Goal: Task Accomplishment & Management: Manage account settings

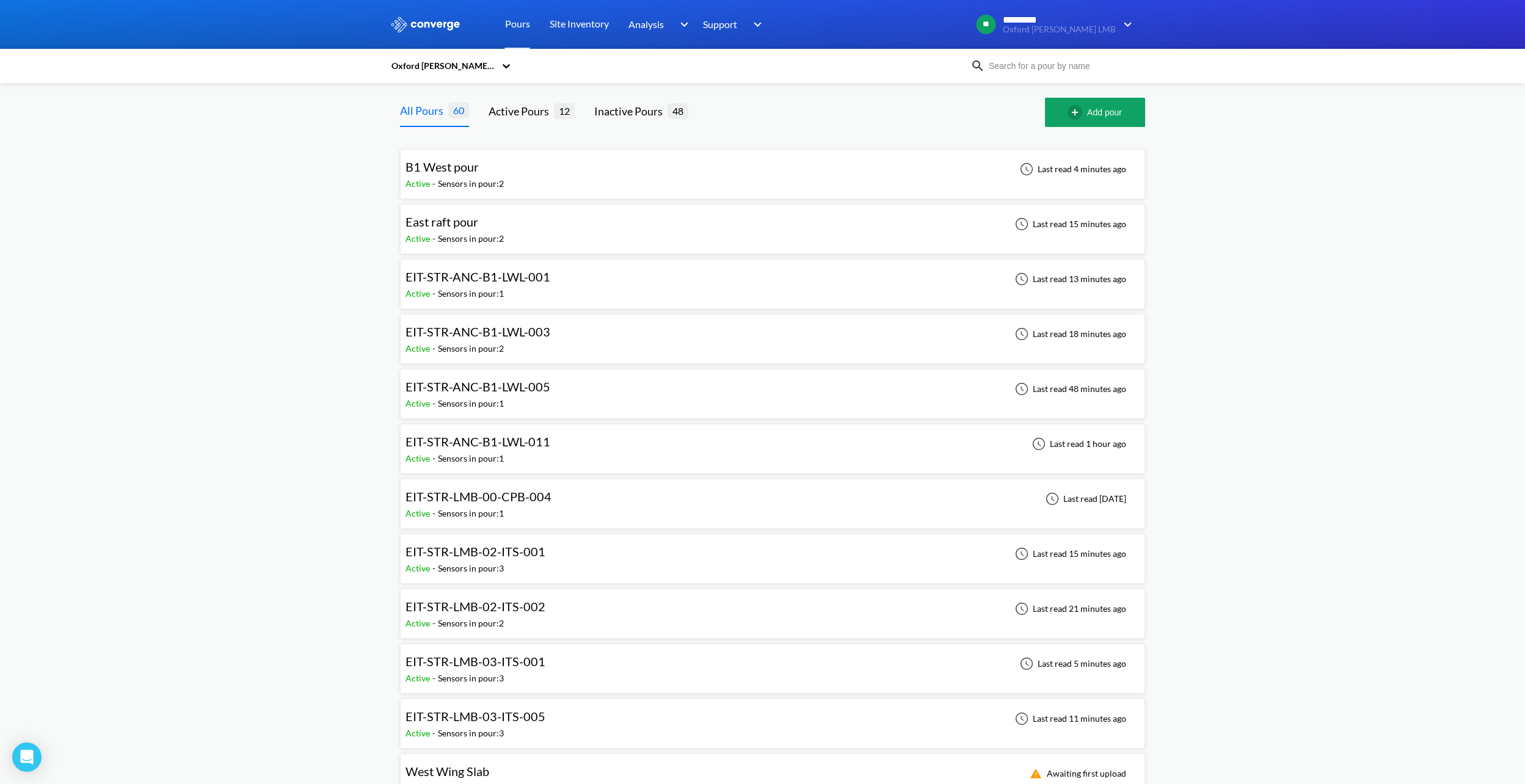
click at [571, 340] on div "EIT-STR-ANC-B1-LWL-003 Active - Sensors in pour: 2 Last read 18 minutes ago" at bounding box center [773, 338] width 734 height 39
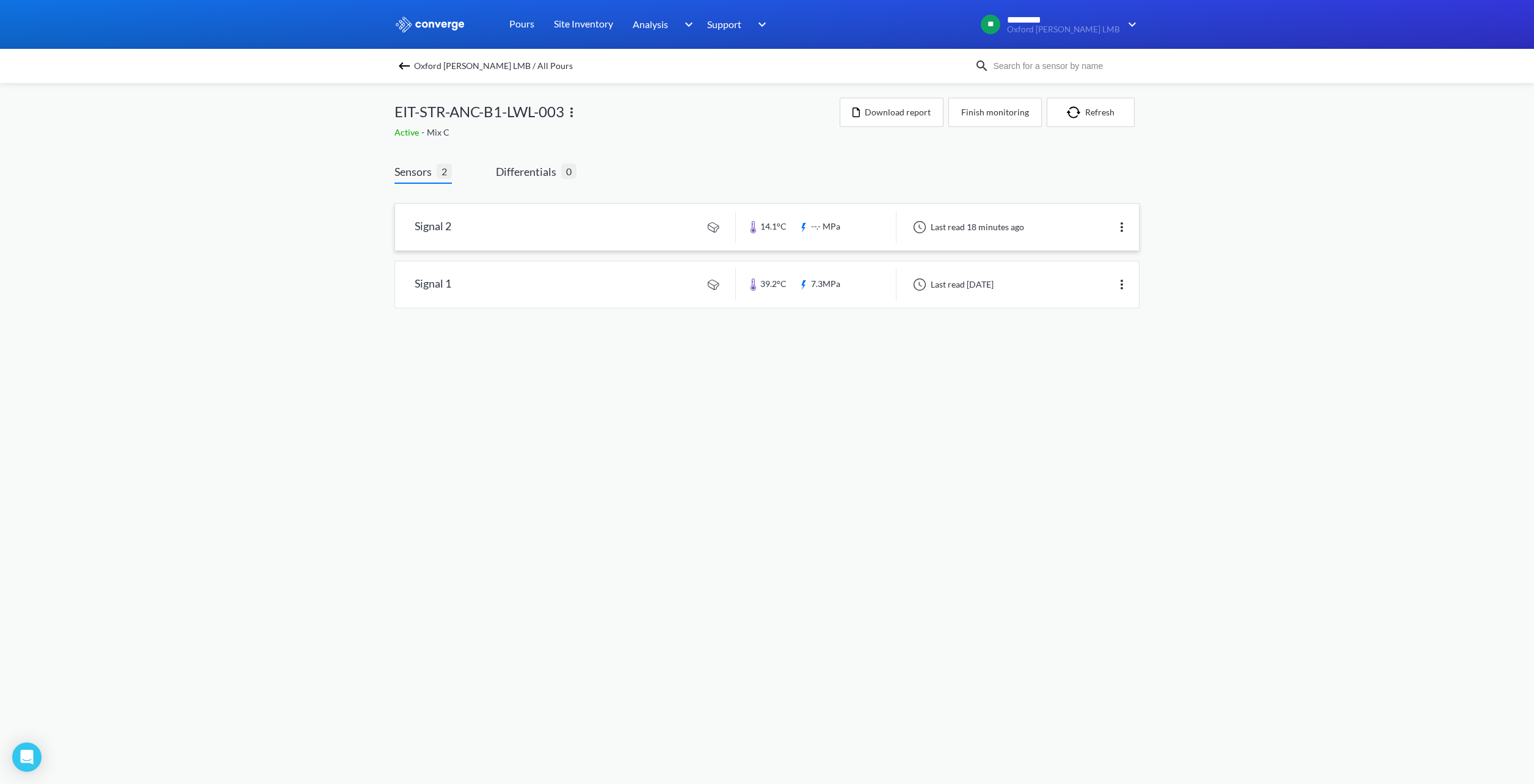
click at [1124, 228] on img at bounding box center [1122, 227] width 15 height 15
click at [1102, 223] on div "Edit" at bounding box center [1090, 227] width 78 height 23
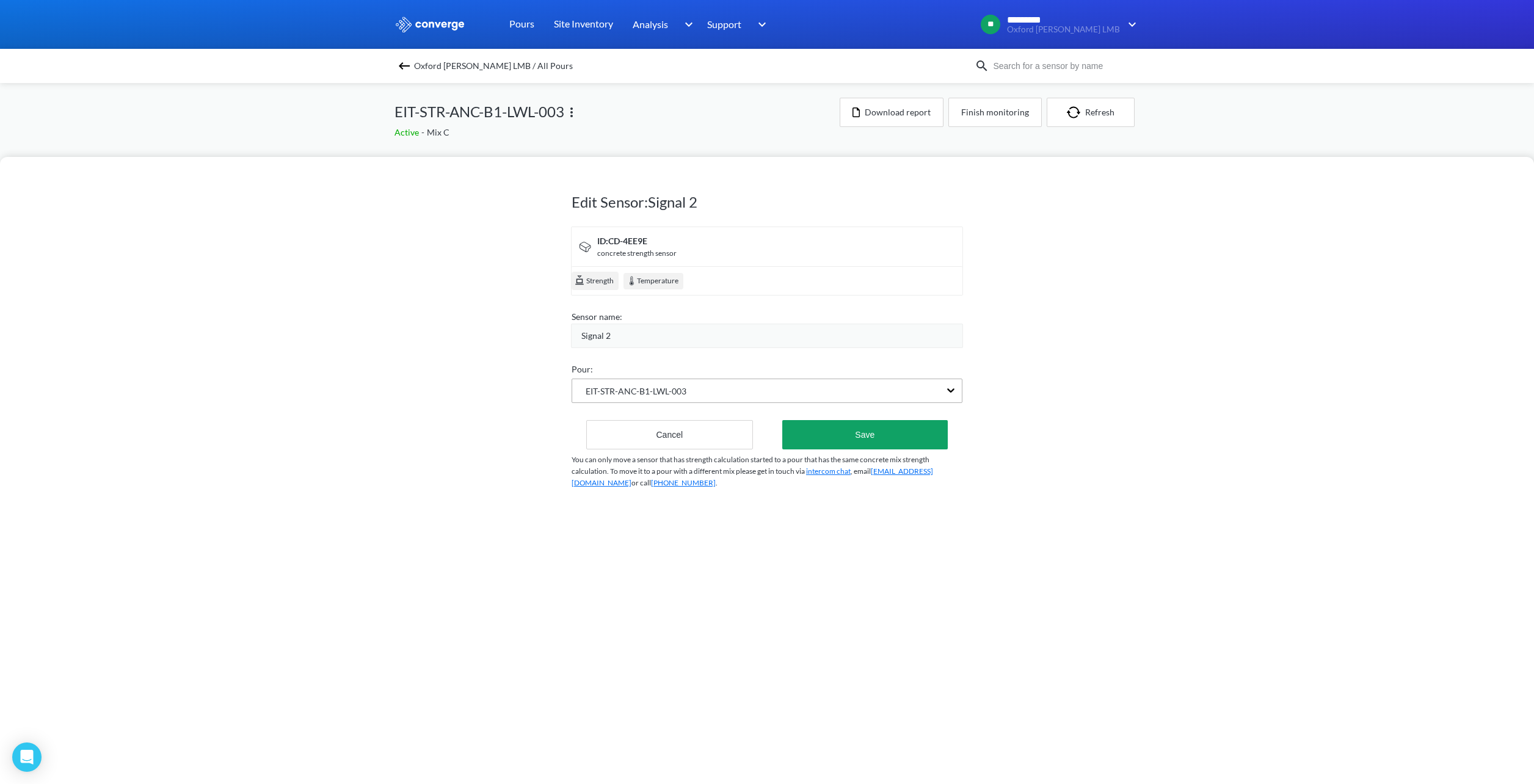
click at [705, 396] on div "EIT-STR-ANC-B1-LWL-003" at bounding box center [756, 390] width 368 height 23
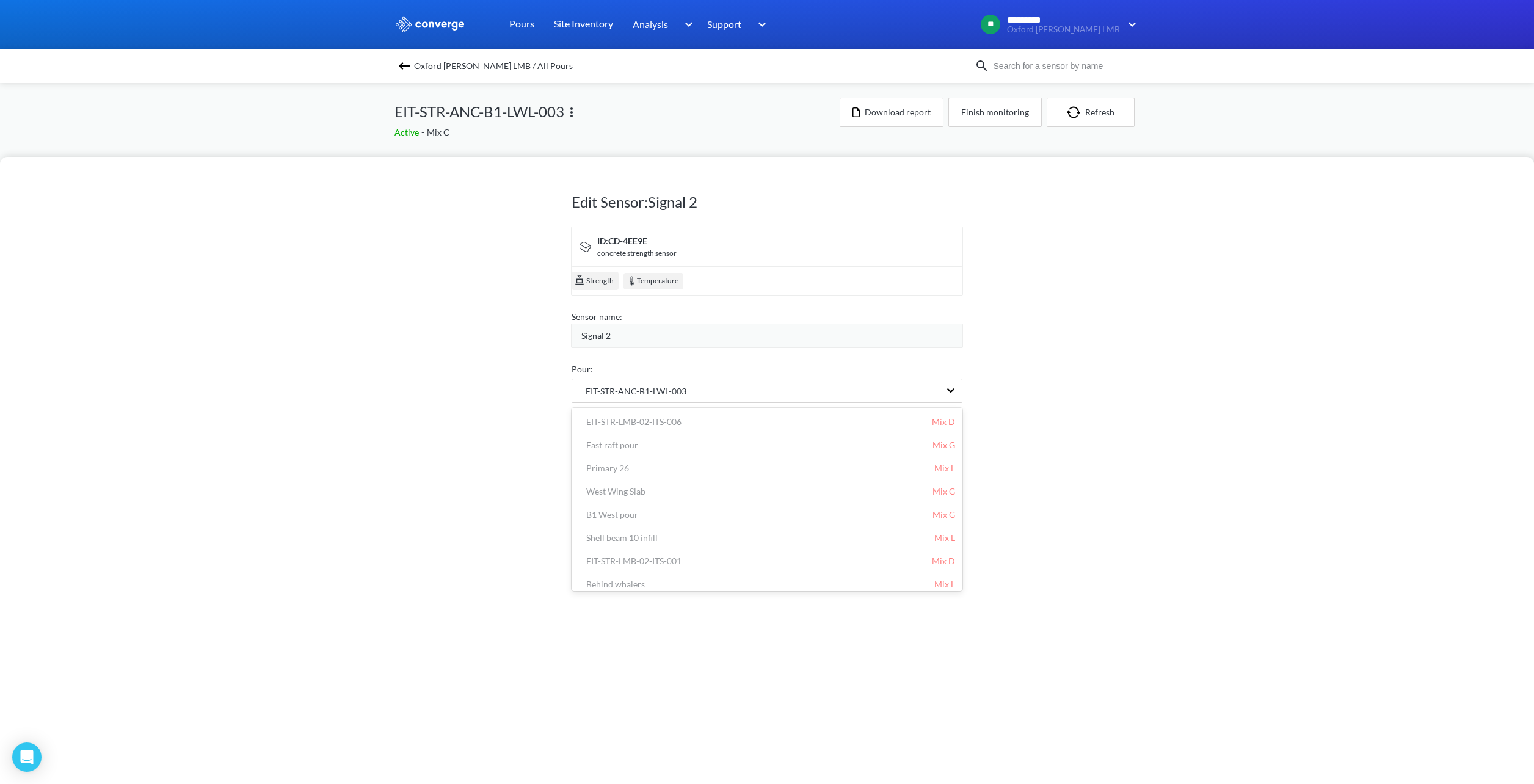
click at [483, 436] on div "Edit Sensor: Signal 2 ID: CD-4EE9E concrete strength sensor Strength Temperatur…" at bounding box center [767, 470] width 1534 height 627
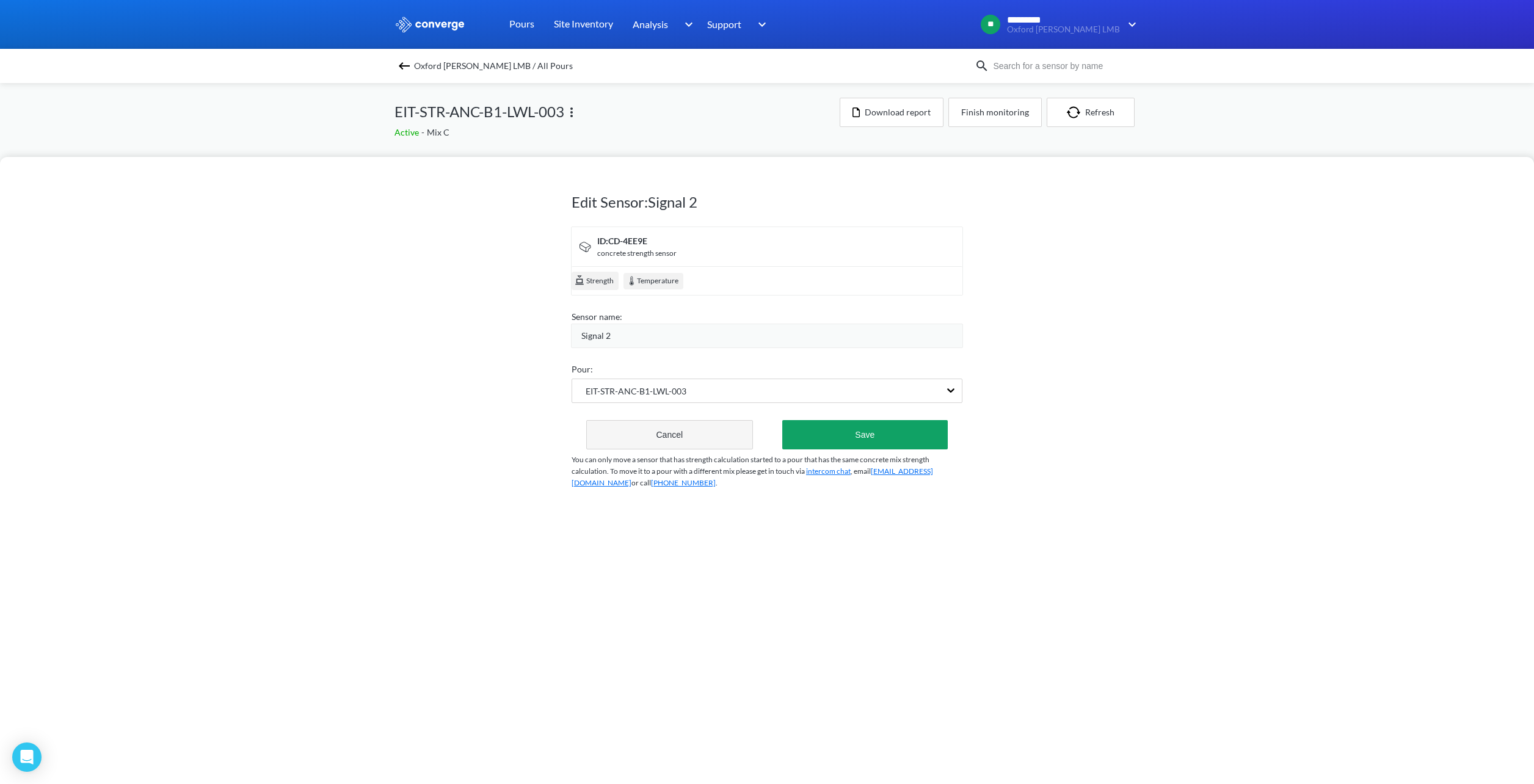
click at [656, 431] on button "Cancel" at bounding box center [669, 435] width 167 height 29
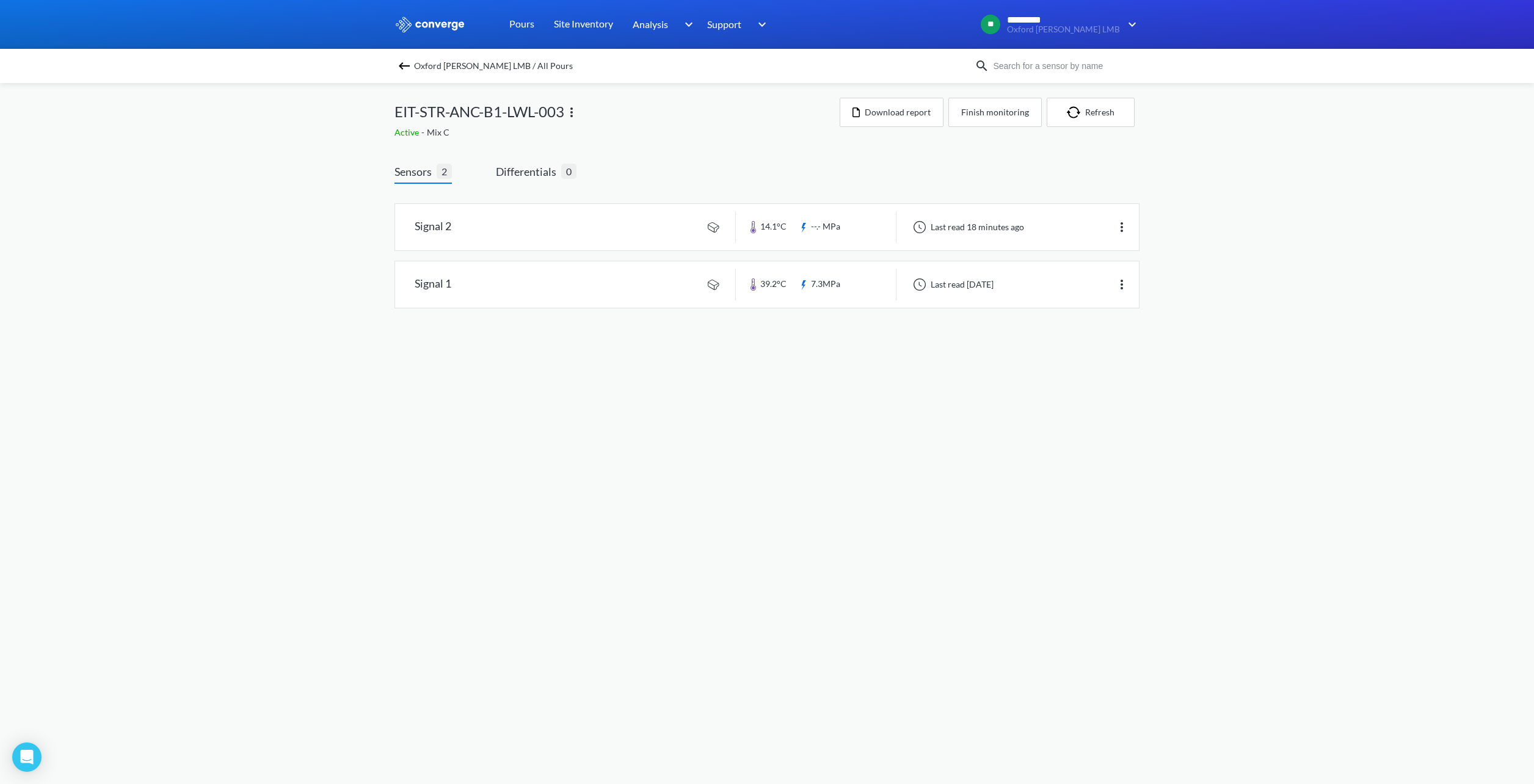
click at [407, 67] on img at bounding box center [404, 66] width 15 height 15
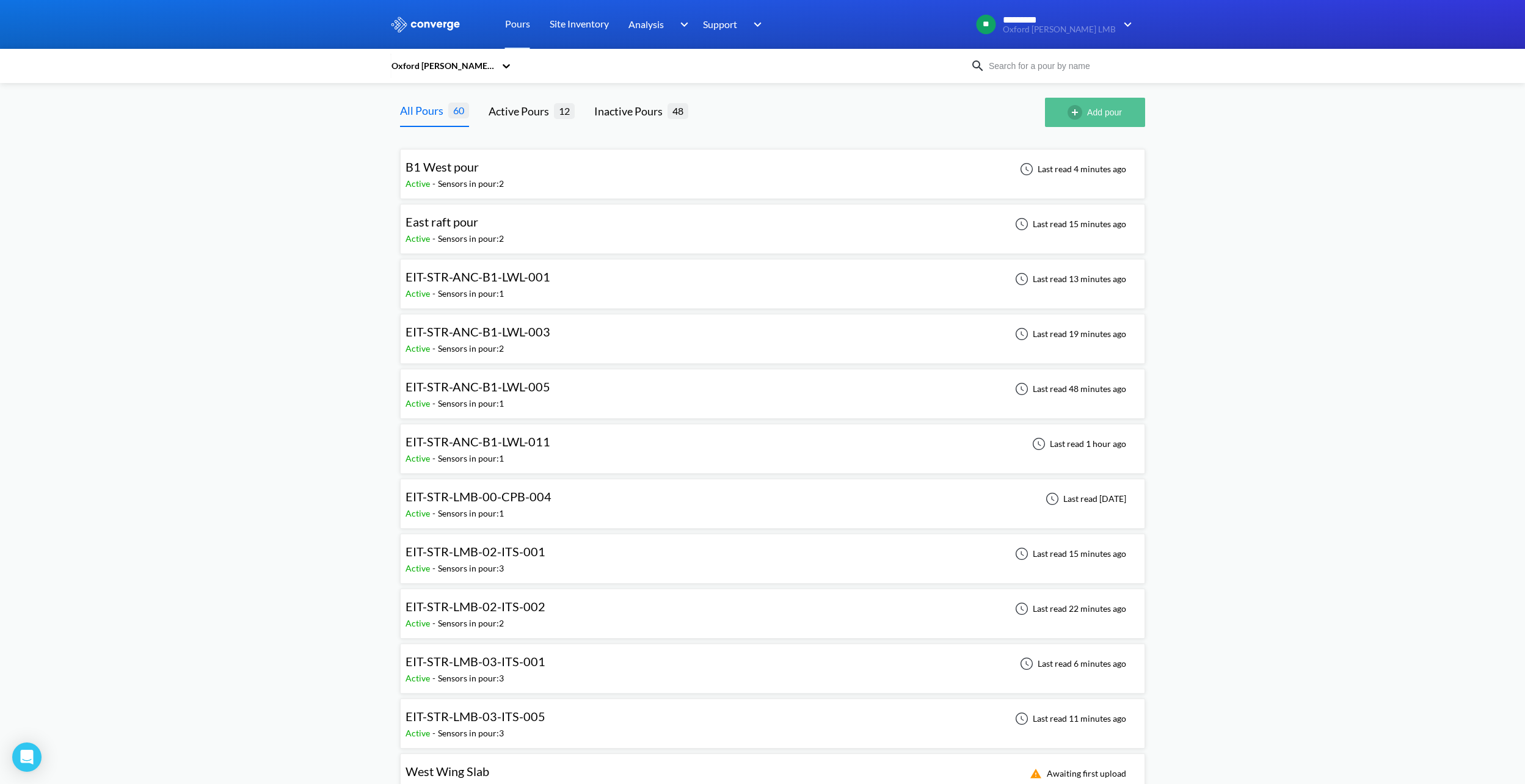
click at [1073, 105] on img "button" at bounding box center [1077, 112] width 19 height 15
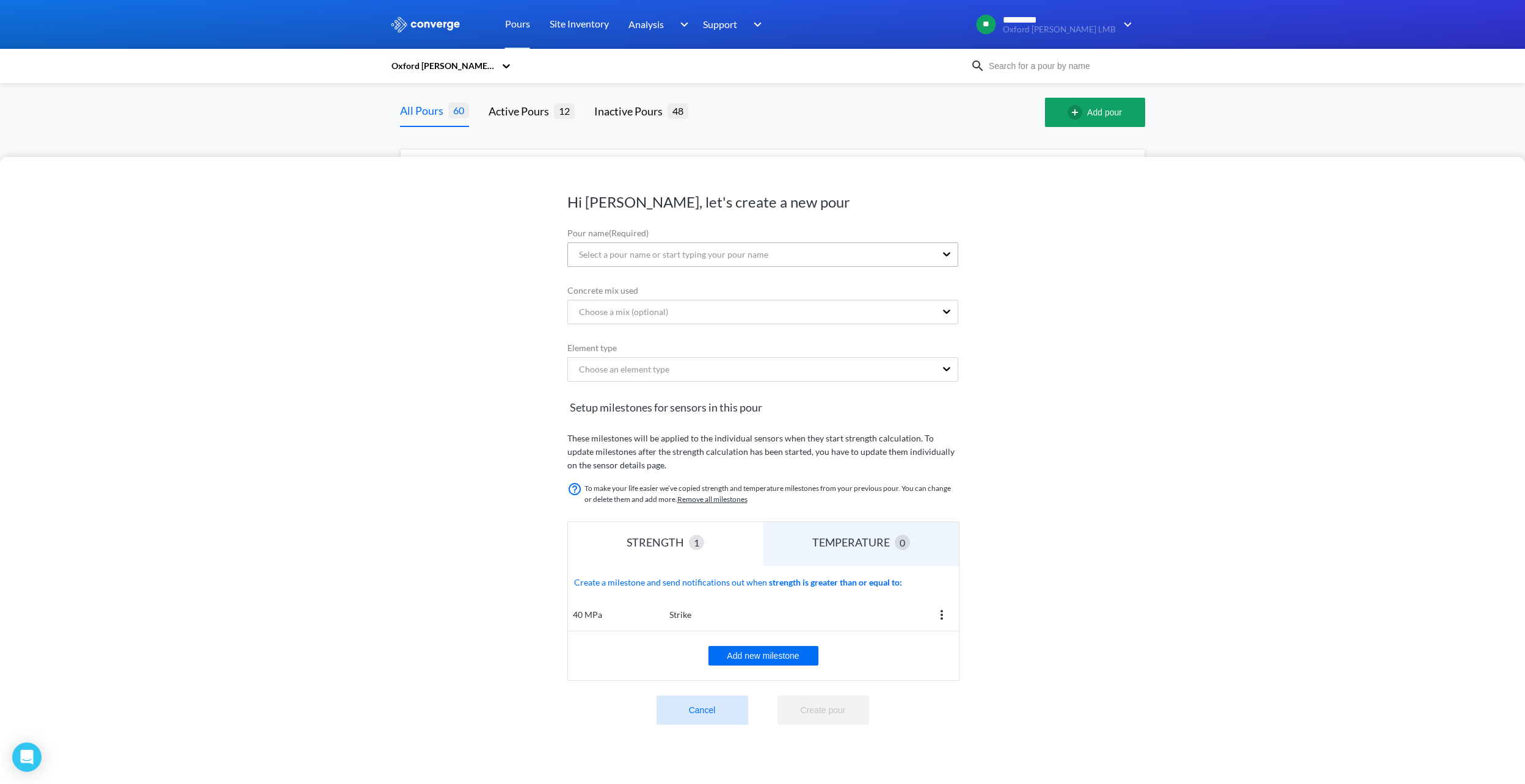
click at [640, 257] on div "Select a pour name or start typing your pour name" at bounding box center [668, 255] width 199 height 13
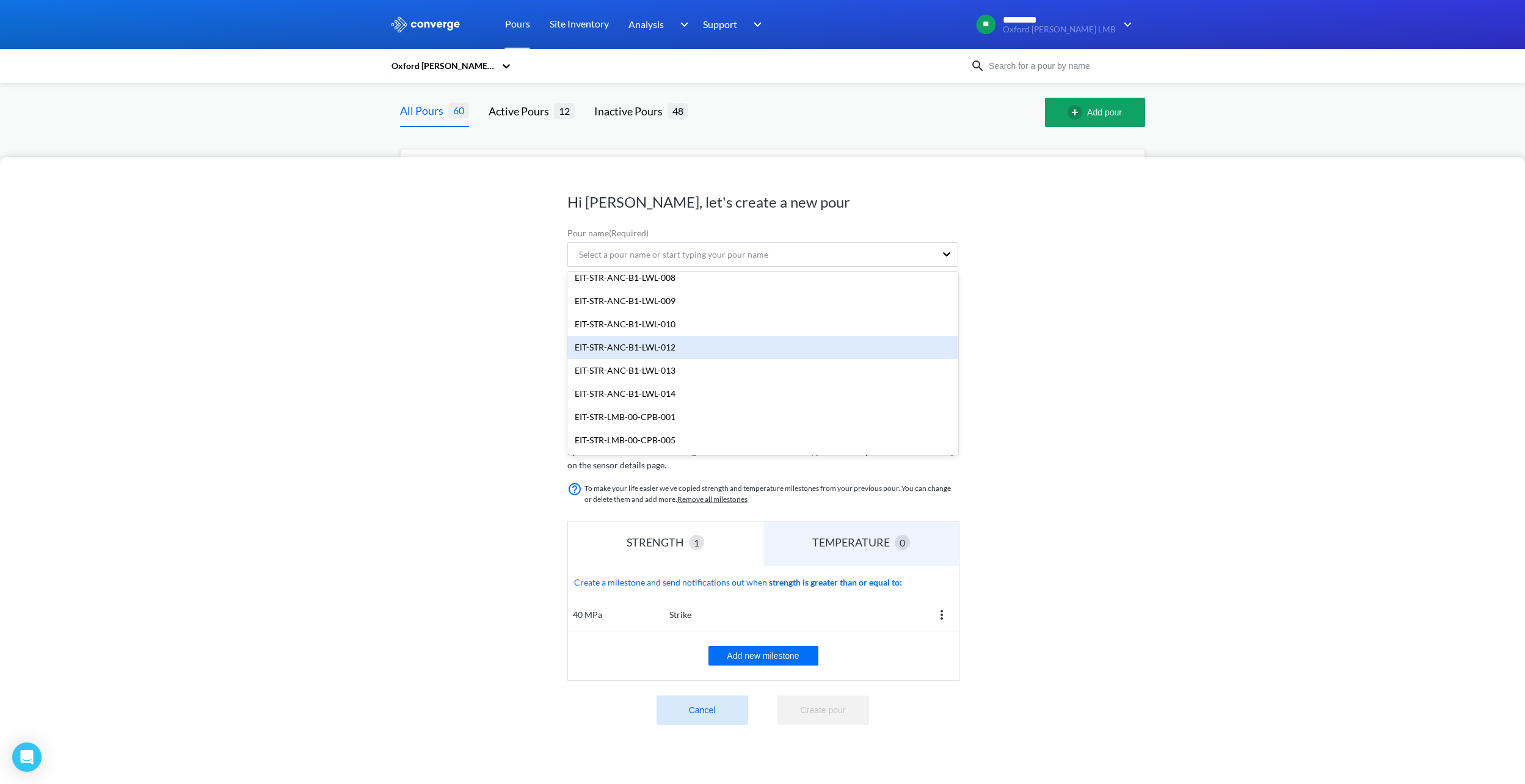
scroll to position [122, 0]
click at [683, 350] on div "EIT-STR-ANC-B1-LWL-013" at bounding box center [763, 348] width 391 height 23
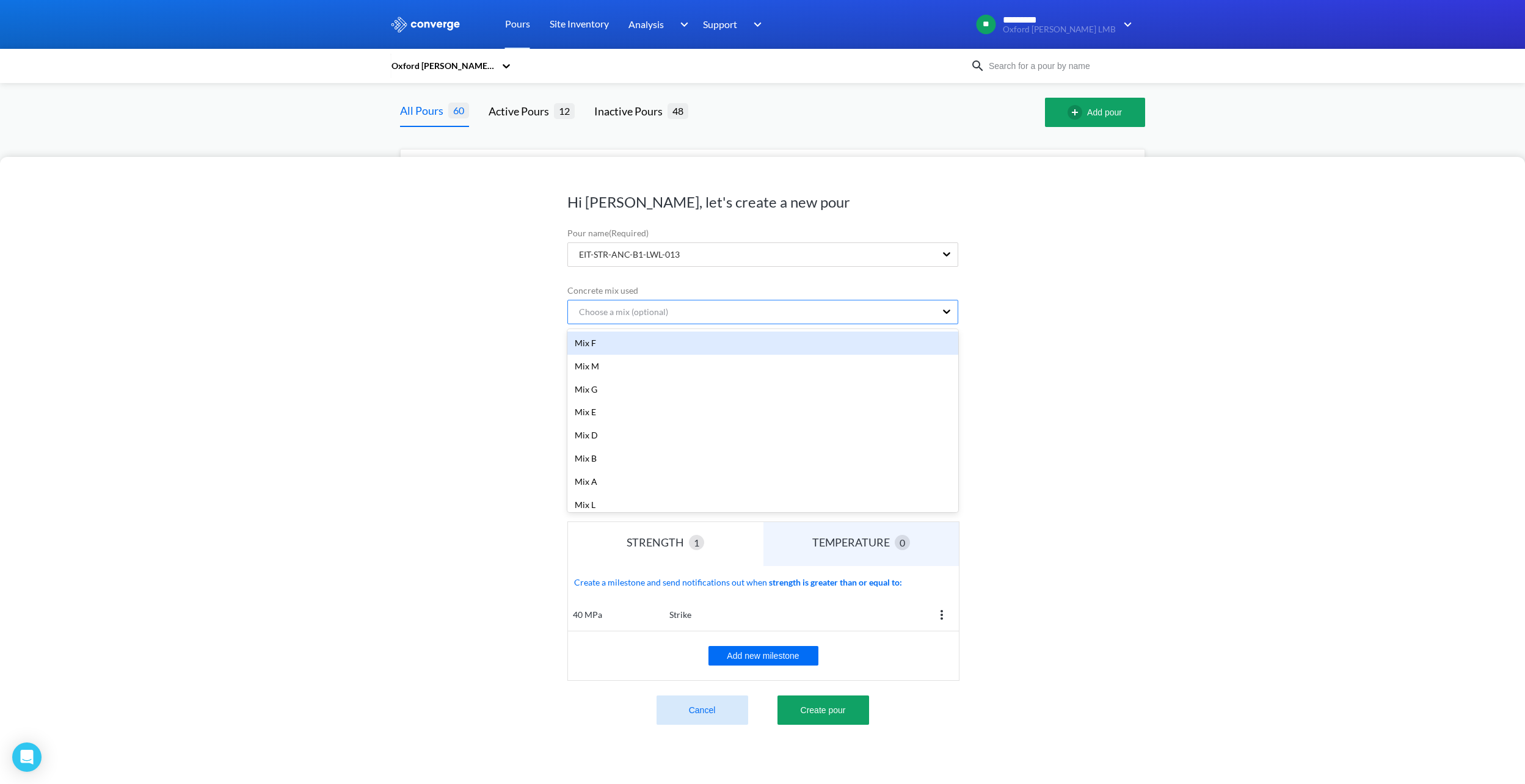
click at [656, 315] on div "Choose a mix (optional)" at bounding box center [619, 312] width 99 height 13
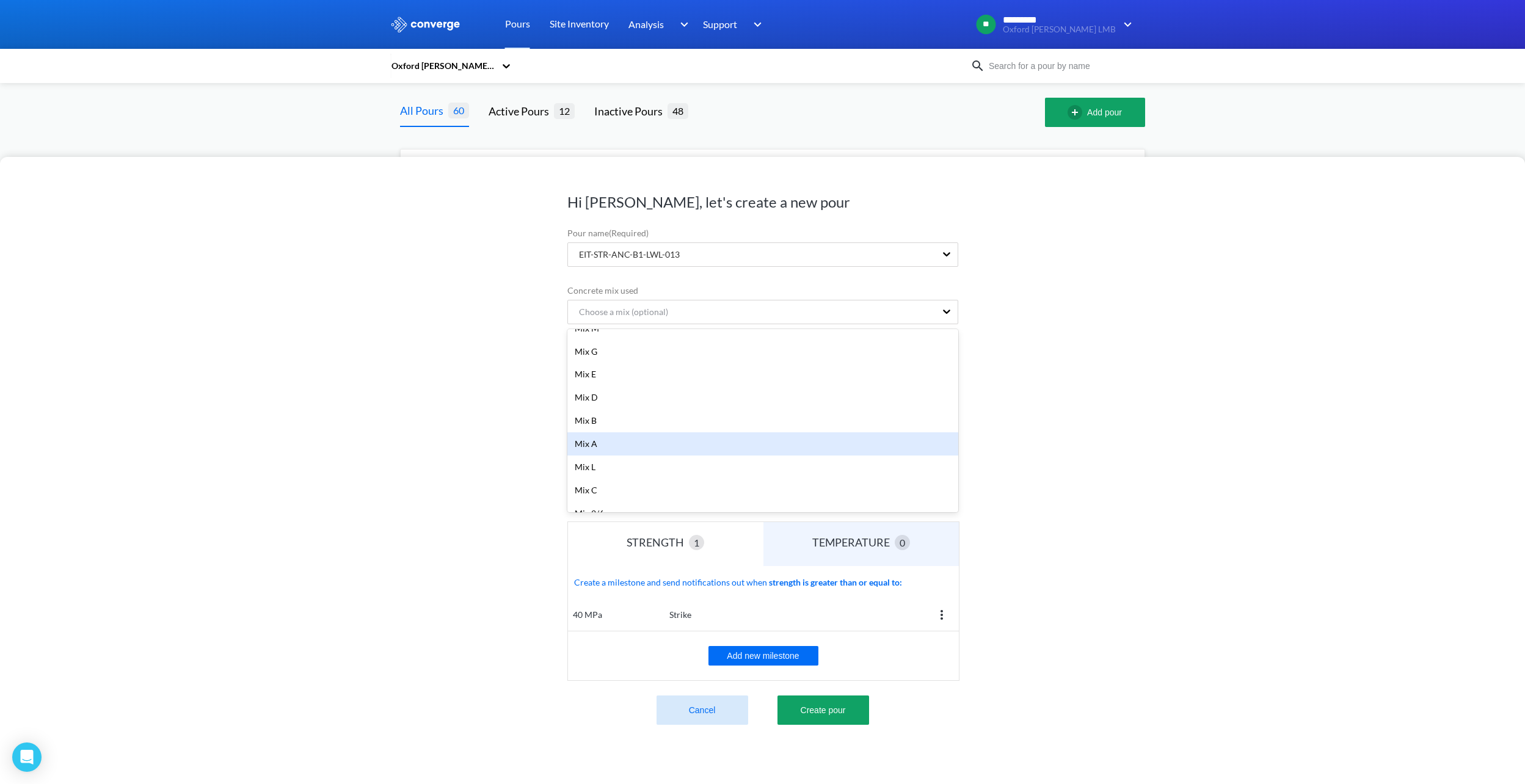
scroll to position [77, 0]
click at [617, 457] on div "Mix C" at bounding box center [763, 451] width 391 height 23
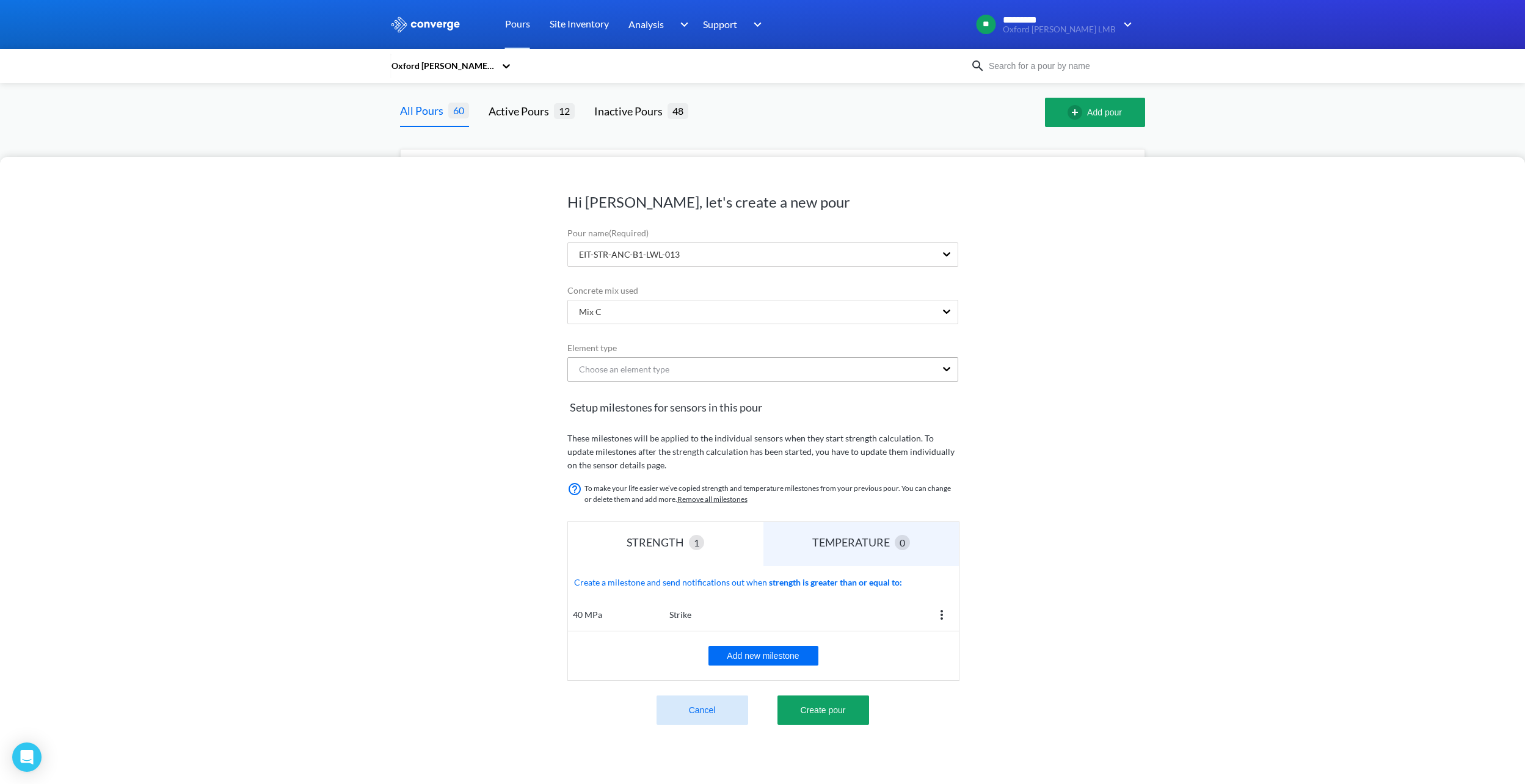
click at [622, 369] on div "Choose an element type" at bounding box center [619, 369] width 100 height 13
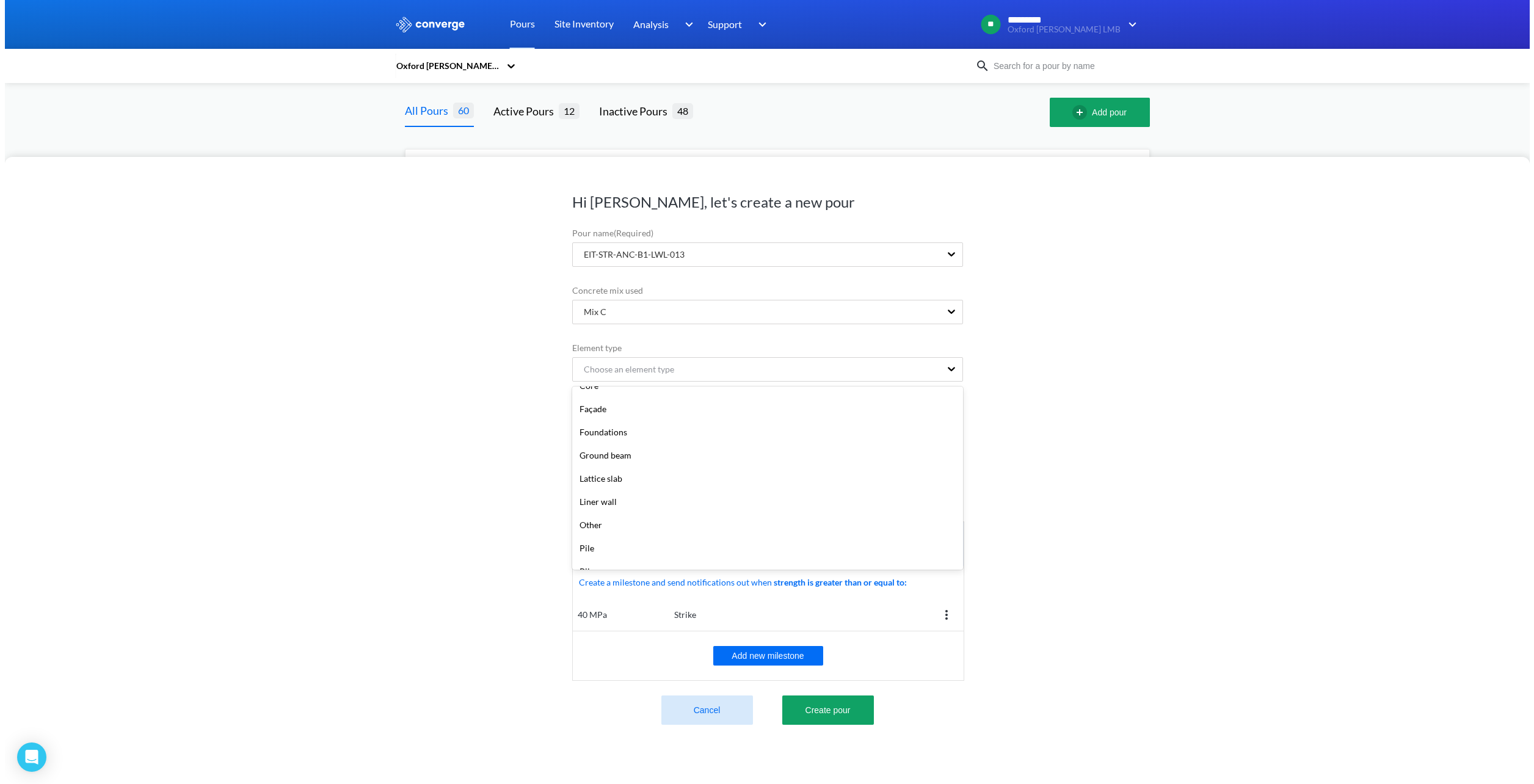
scroll to position [122, 0]
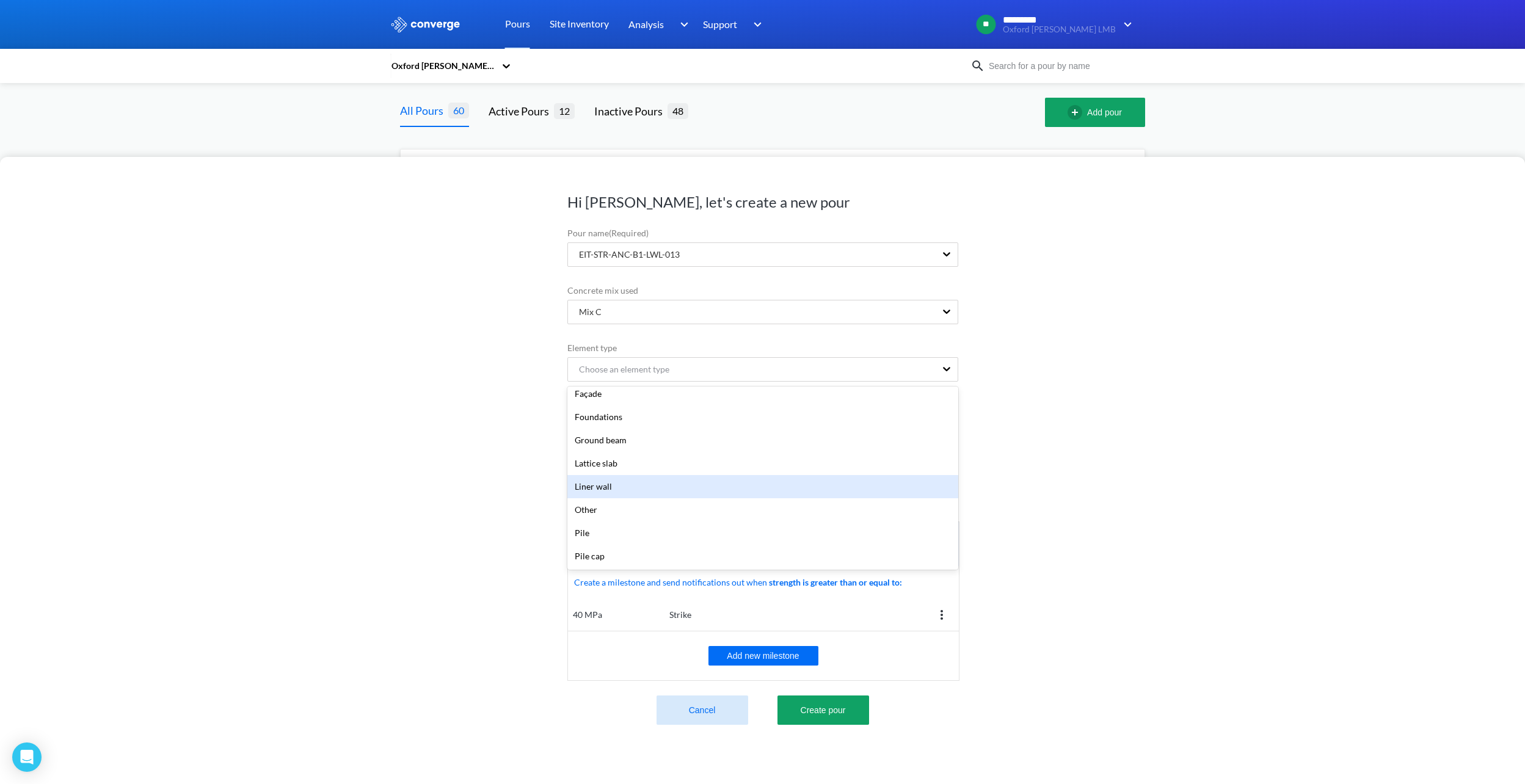
click at [654, 493] on div "Liner wall" at bounding box center [763, 486] width 391 height 23
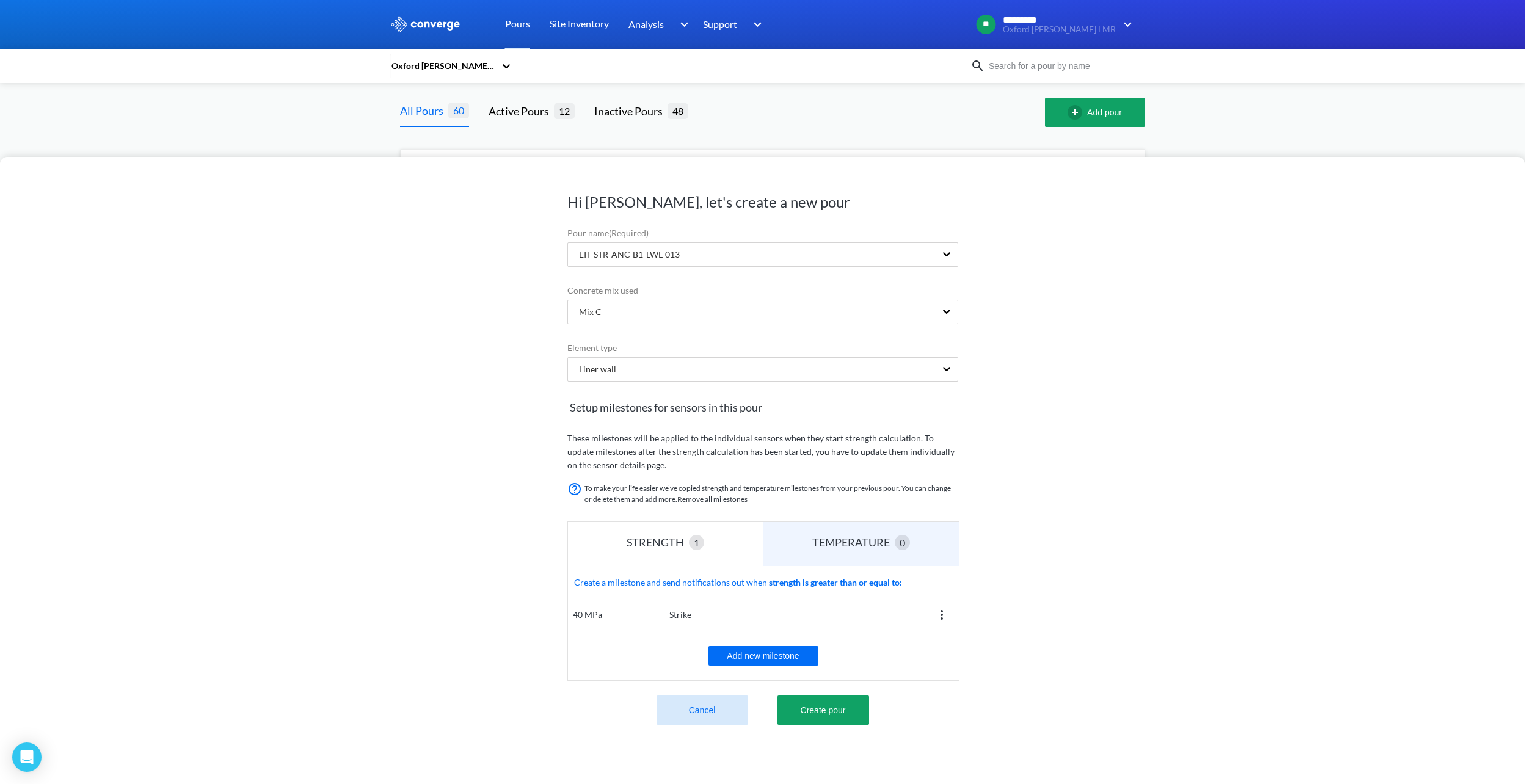
click at [347, 382] on div "Hi [PERSON_NAME], let's create a new pour Pour name (Required) EIT-STR-ANC-B1-L…" at bounding box center [762, 470] width 1525 height 627
click at [837, 710] on button "Create pour" at bounding box center [823, 710] width 92 height 29
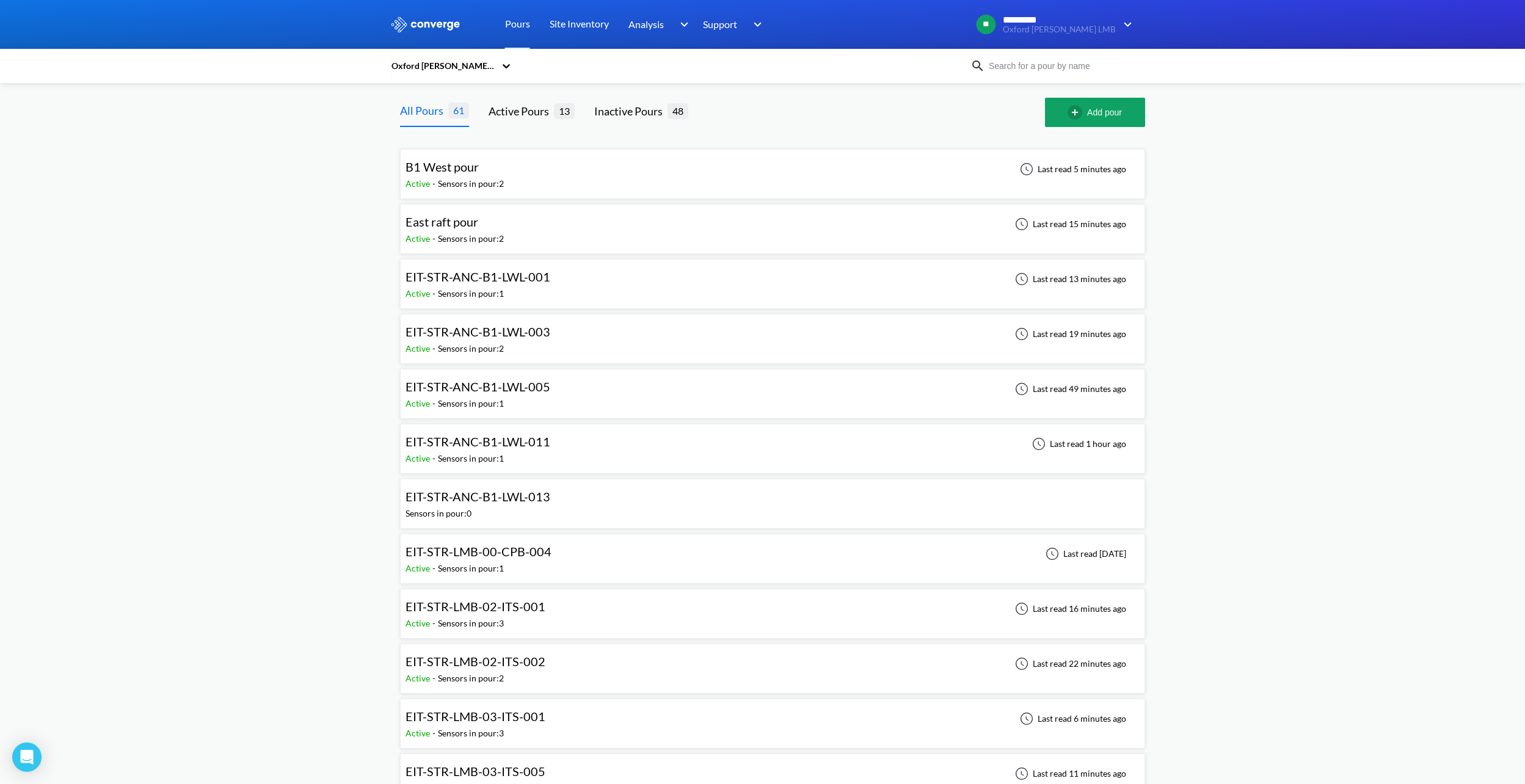
click at [549, 336] on div "EIT-STR-ANC-B1-LWL-003" at bounding box center [481, 332] width 151 height 19
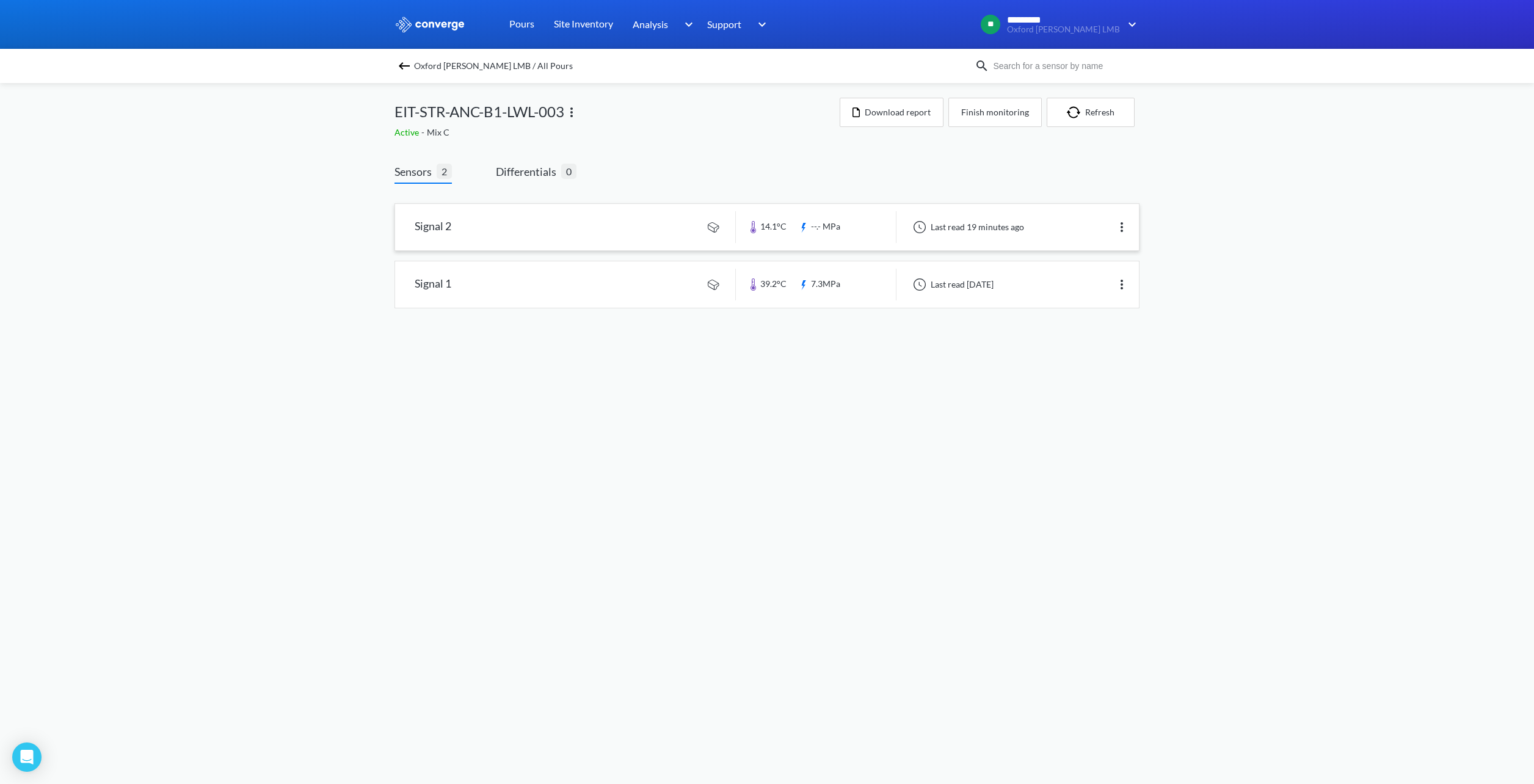
click at [540, 235] on link at bounding box center [767, 227] width 744 height 47
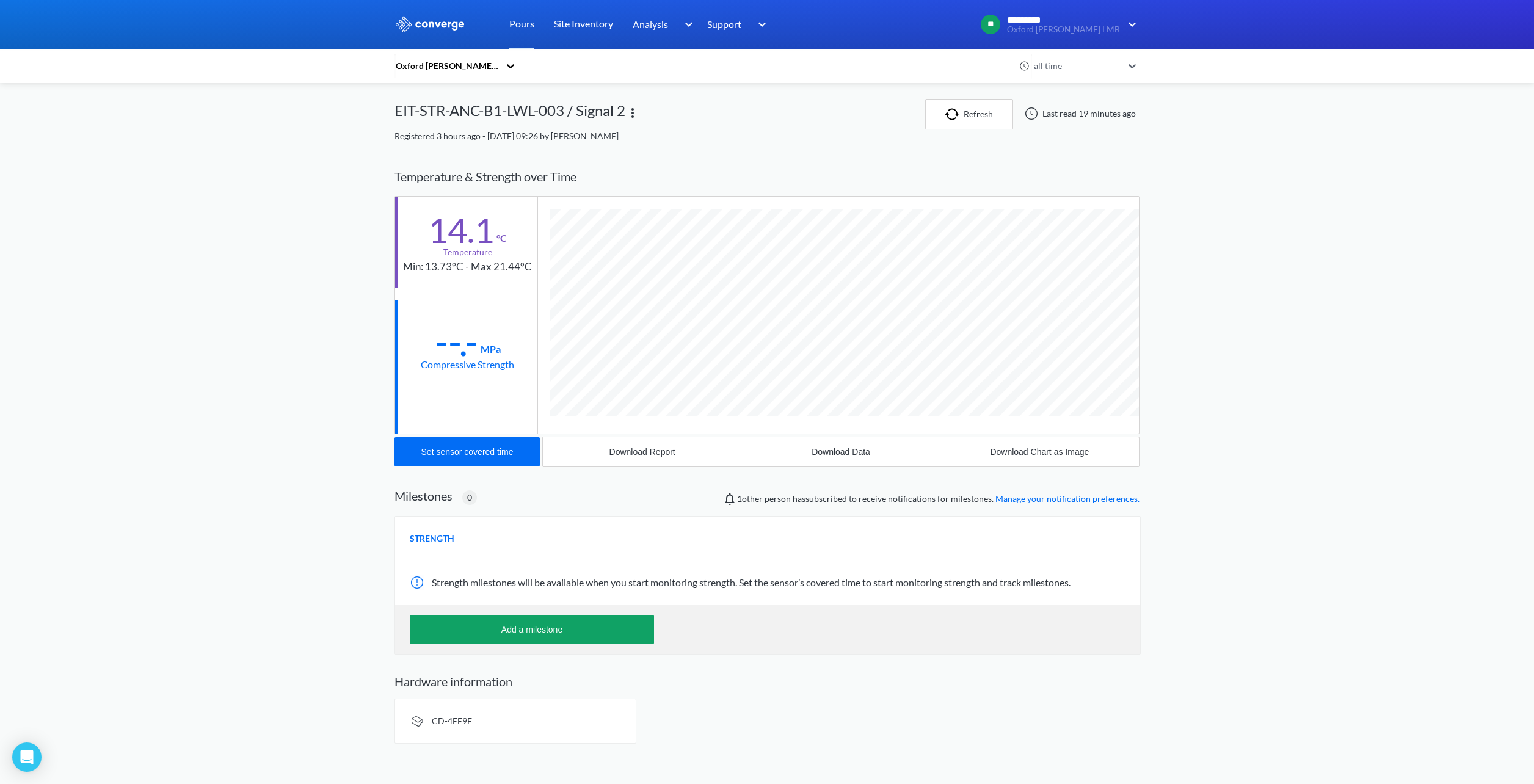
scroll to position [645, 745]
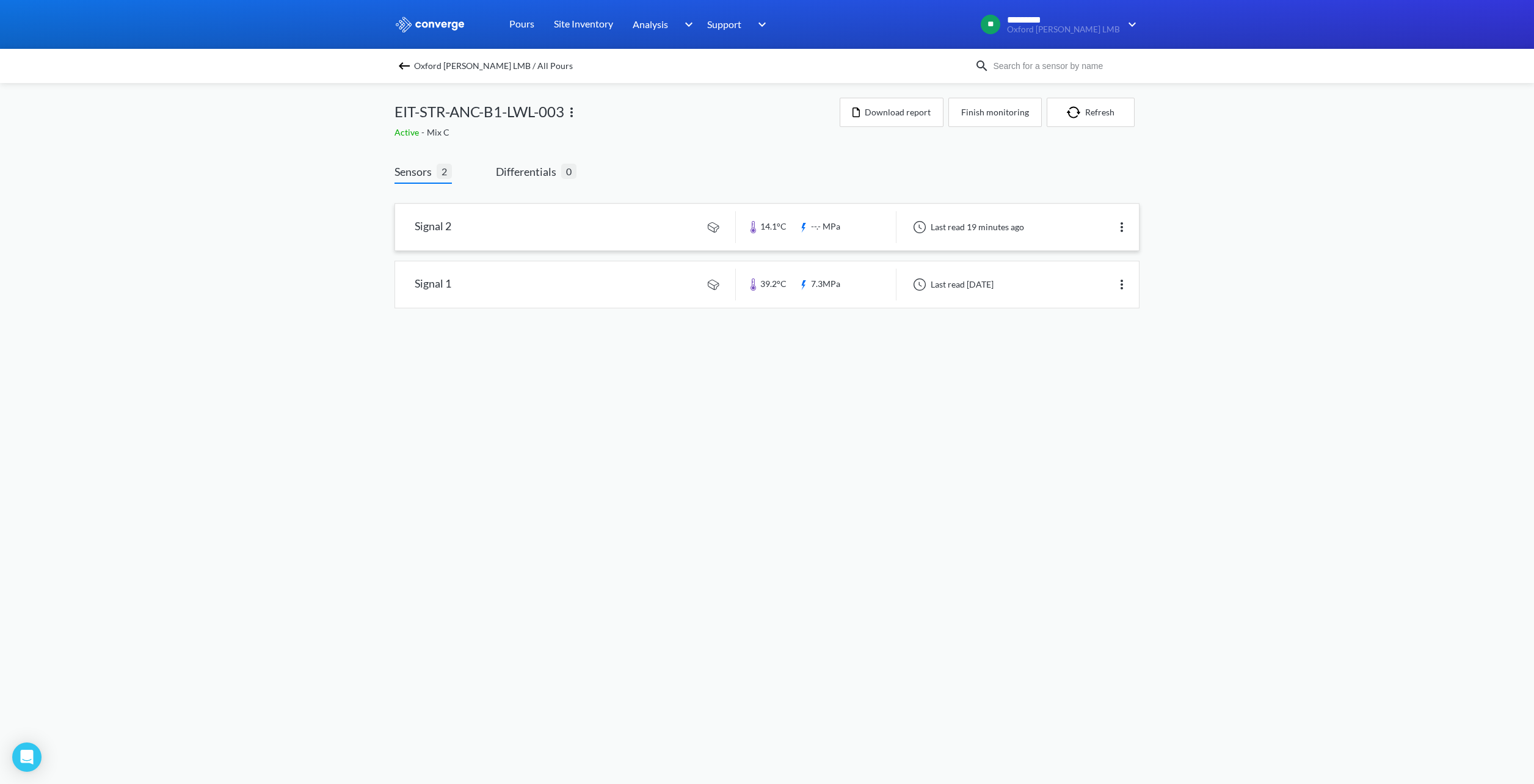
click at [1123, 231] on img at bounding box center [1122, 227] width 15 height 15
click at [1078, 227] on div "Edit" at bounding box center [1090, 227] width 78 height 23
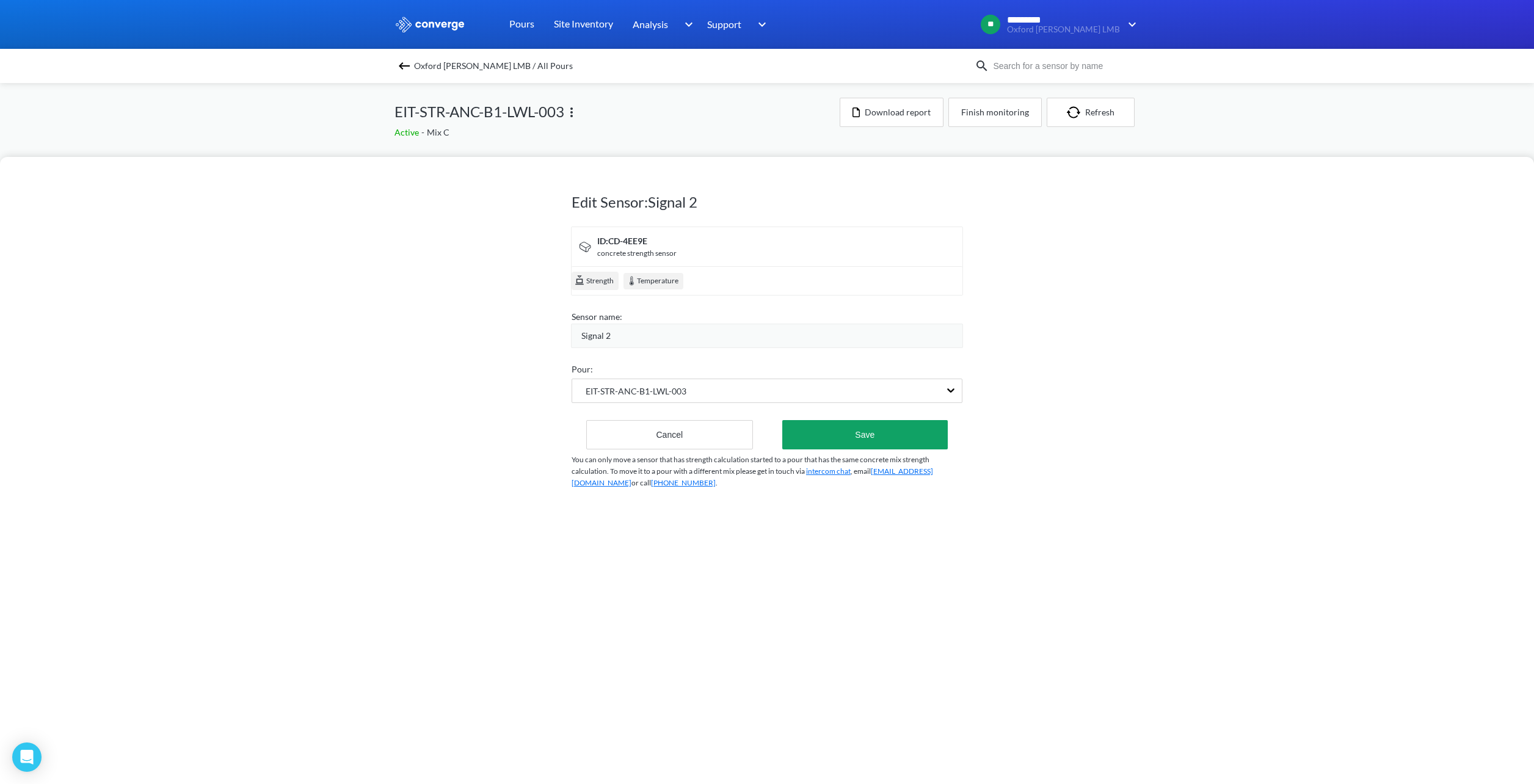
drag, startPoint x: 822, startPoint y: 281, endPoint x: 807, endPoint y: 304, distance: 27.5
drag, startPoint x: 807, startPoint y: 304, endPoint x: 462, endPoint y: 336, distance: 346.5
click at [362, 334] on div "Edit Sensor: Signal 2 ID: CD-4EE9E concrete strength sensor Strength Temperatur…" at bounding box center [767, 470] width 1534 height 627
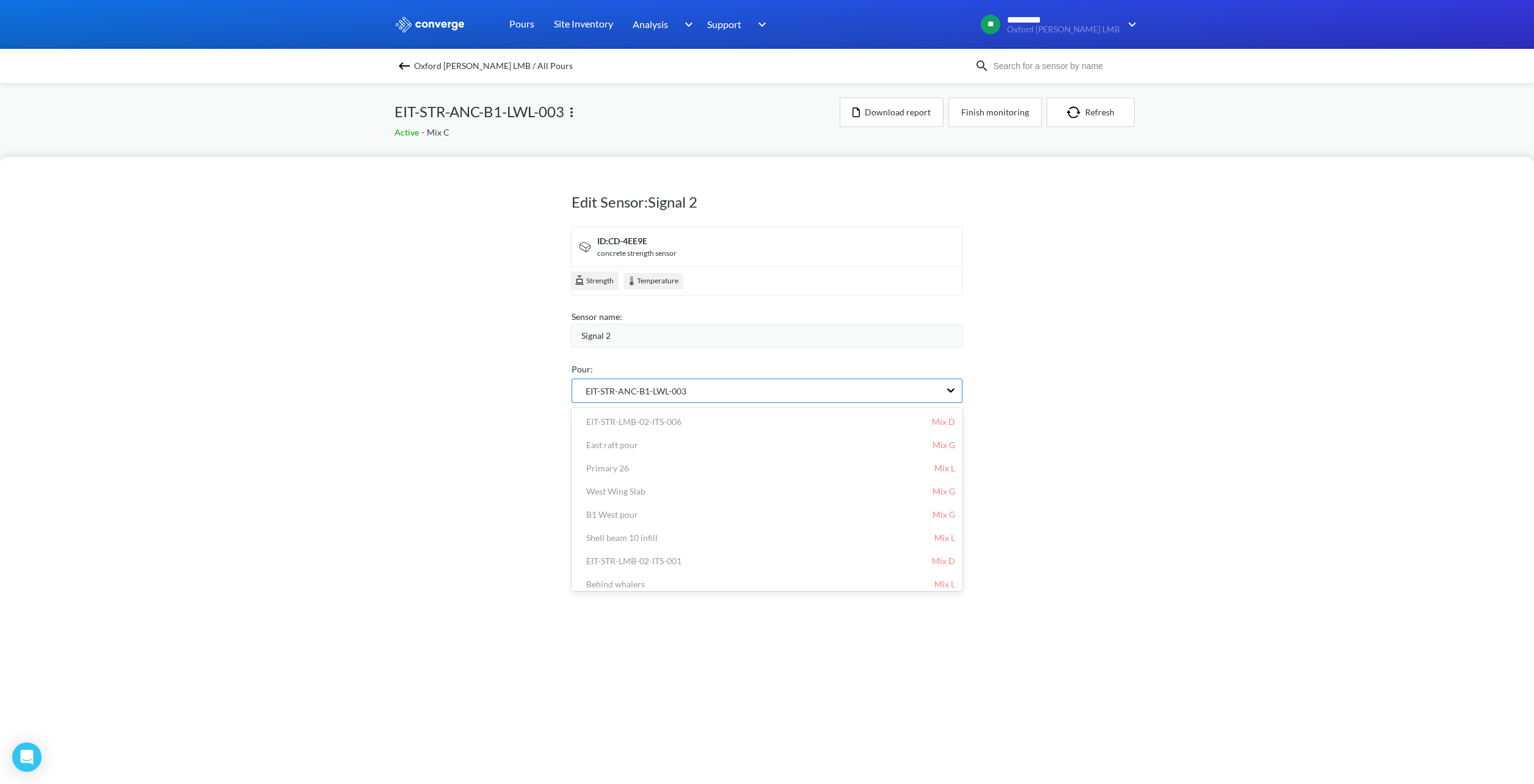
click at [660, 392] on span "EIT-STR-ANC-B1-LWL-003" at bounding box center [629, 391] width 114 height 13
click at [690, 436] on div "EIT-STR-ANC-B1-LWL-013 Mix C" at bounding box center [767, 437] width 377 height 13
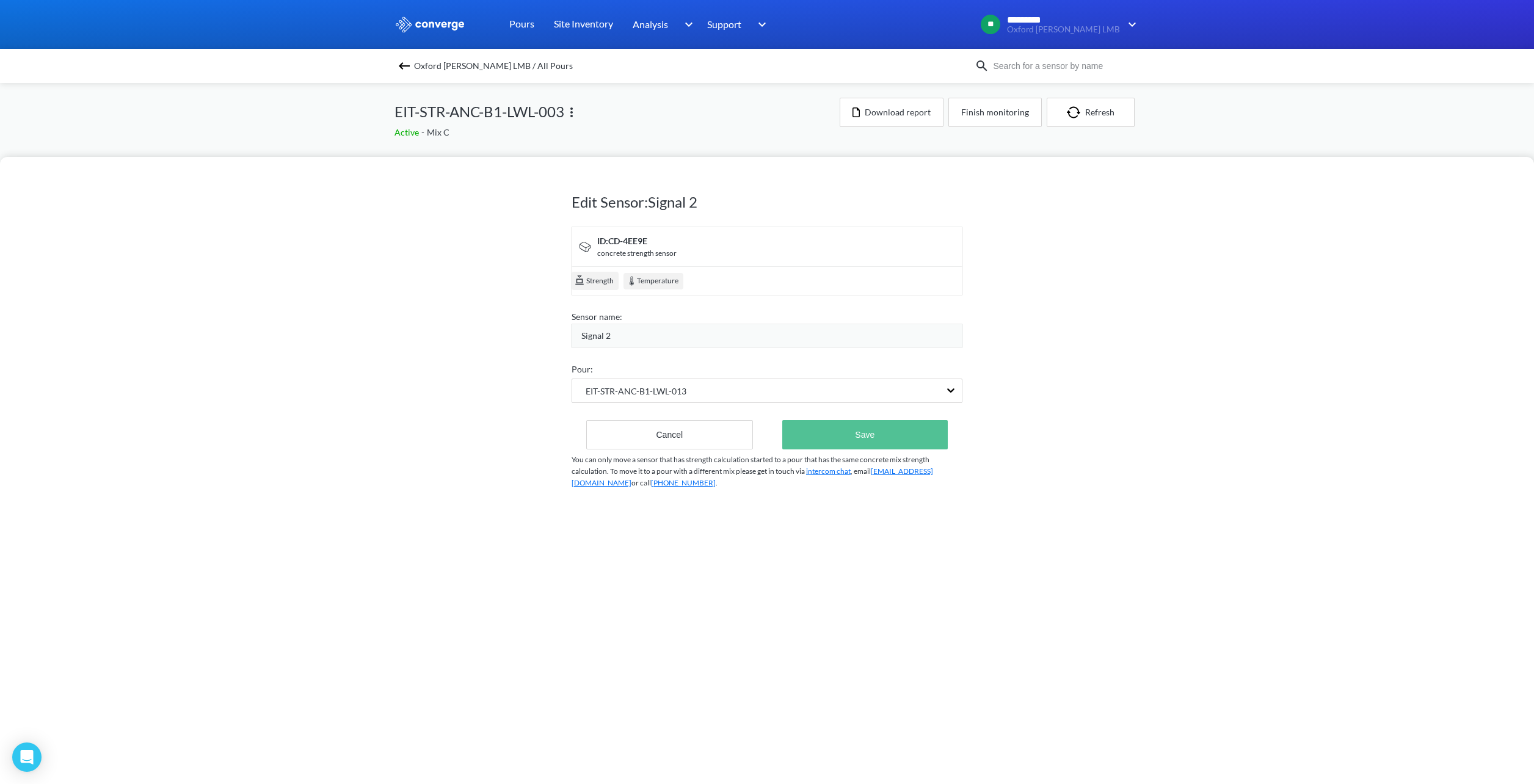
click at [816, 430] on button "Save" at bounding box center [865, 435] width 166 height 29
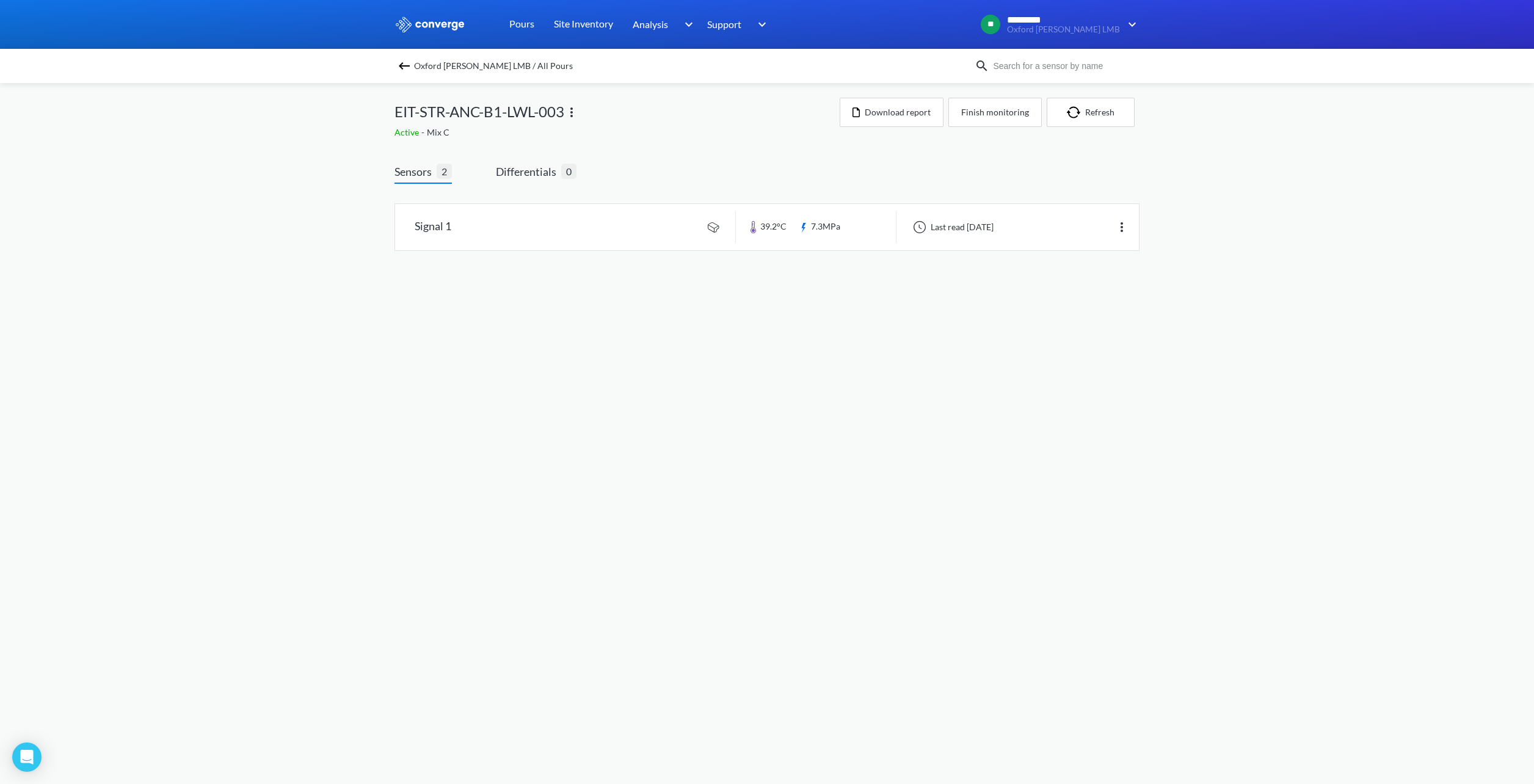
click at [316, 182] on div "MENU Oxford [PERSON_NAME] LMB Pours Site Inventory Analysis Concrete Performanc…" at bounding box center [767, 138] width 1534 height 275
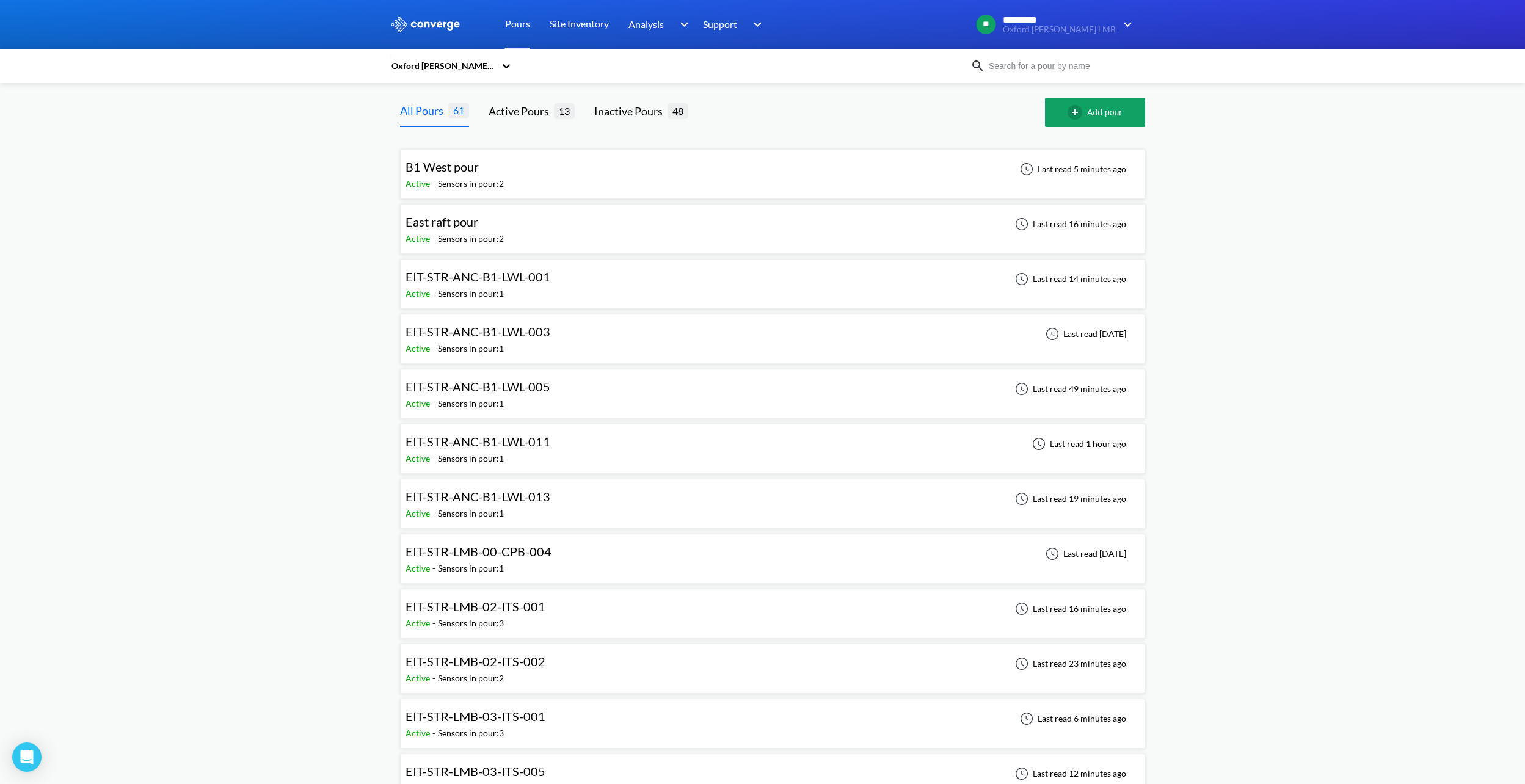
click at [585, 397] on div "EIT-STR-ANC-B1-LWL-005 Active - Sensors in pour: 1 Last read 49 minutes ago" at bounding box center [773, 394] width 734 height 39
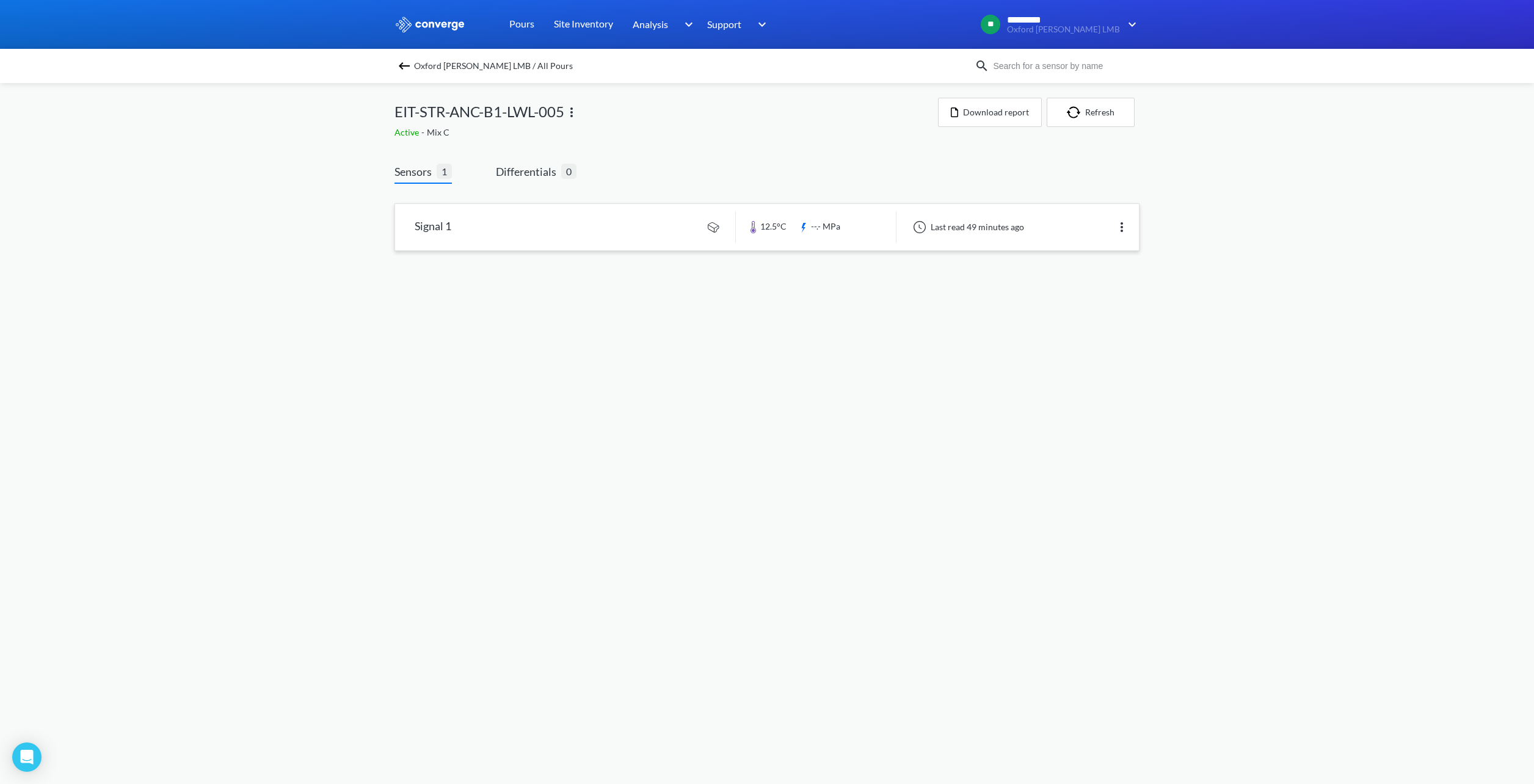
click at [1042, 230] on link at bounding box center [767, 227] width 744 height 47
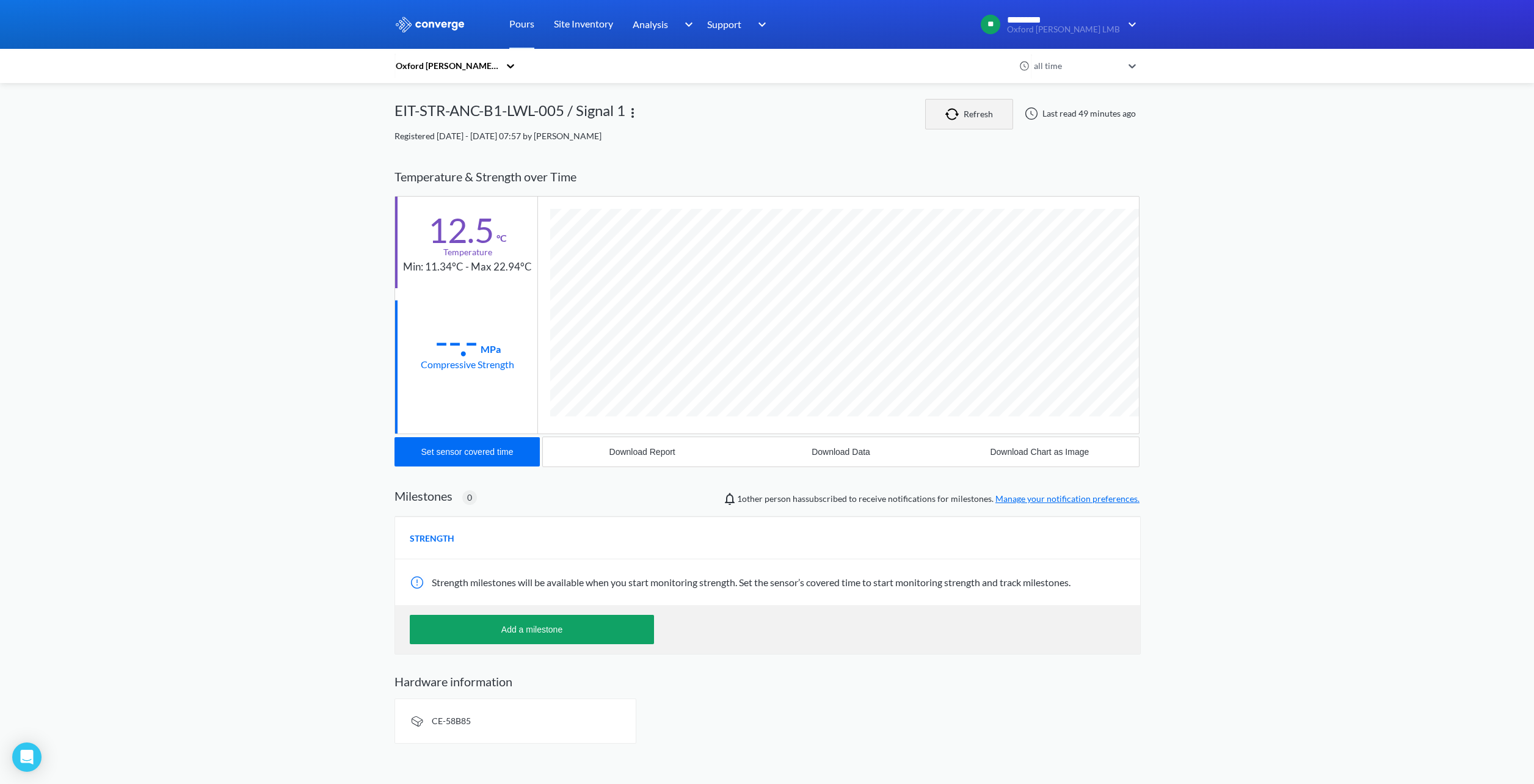
scroll to position [645, 745]
click at [959, 108] on img "button" at bounding box center [955, 114] width 19 height 12
click at [1187, 351] on div "MENU Oxford [PERSON_NAME] LMB Pours Site Inventory Analysis Concrete Performanc…" at bounding box center [767, 376] width 1534 height 753
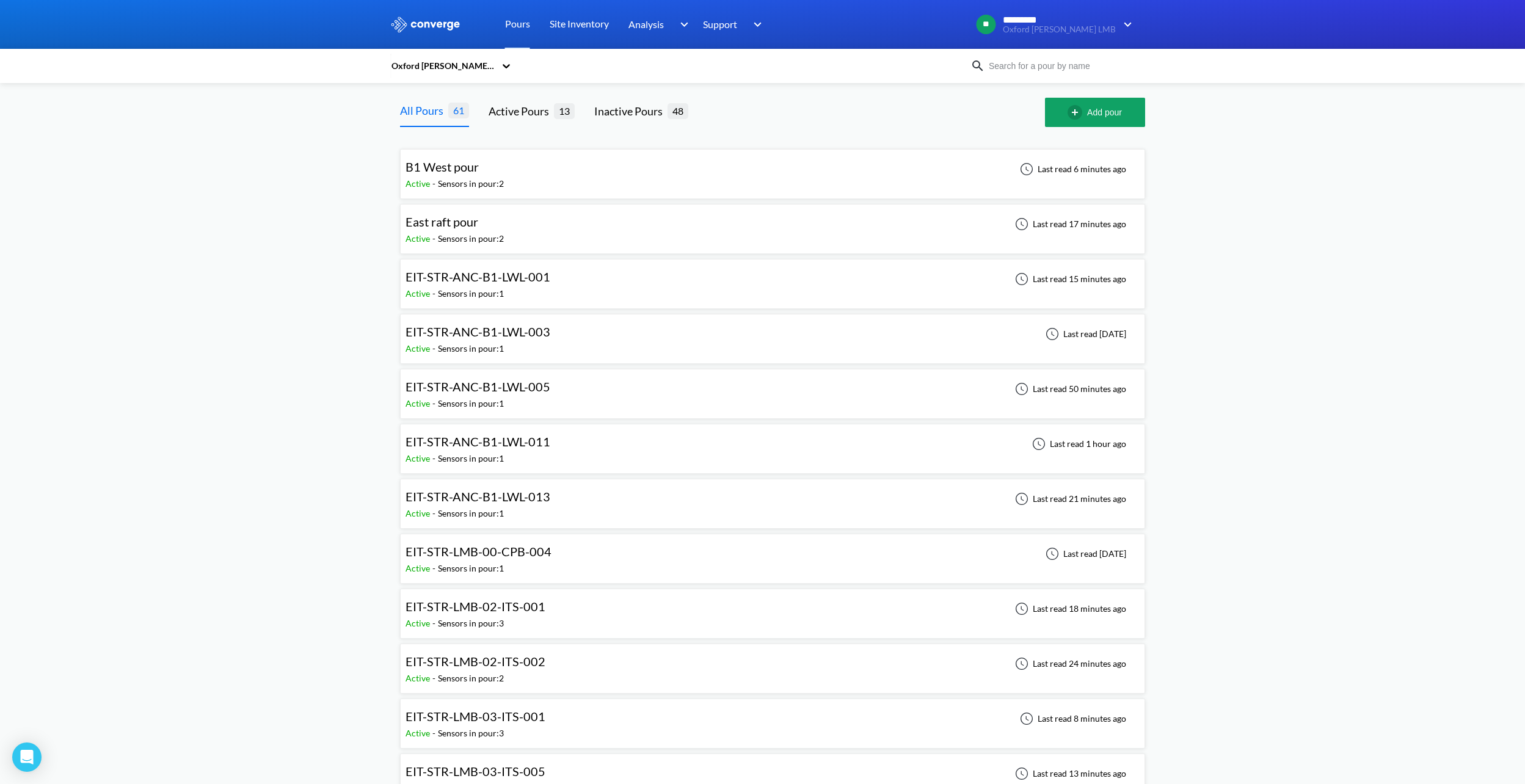
click at [520, 445] on span "EIT-STR-ANC-B1-LWL-011" at bounding box center [478, 442] width 145 height 15
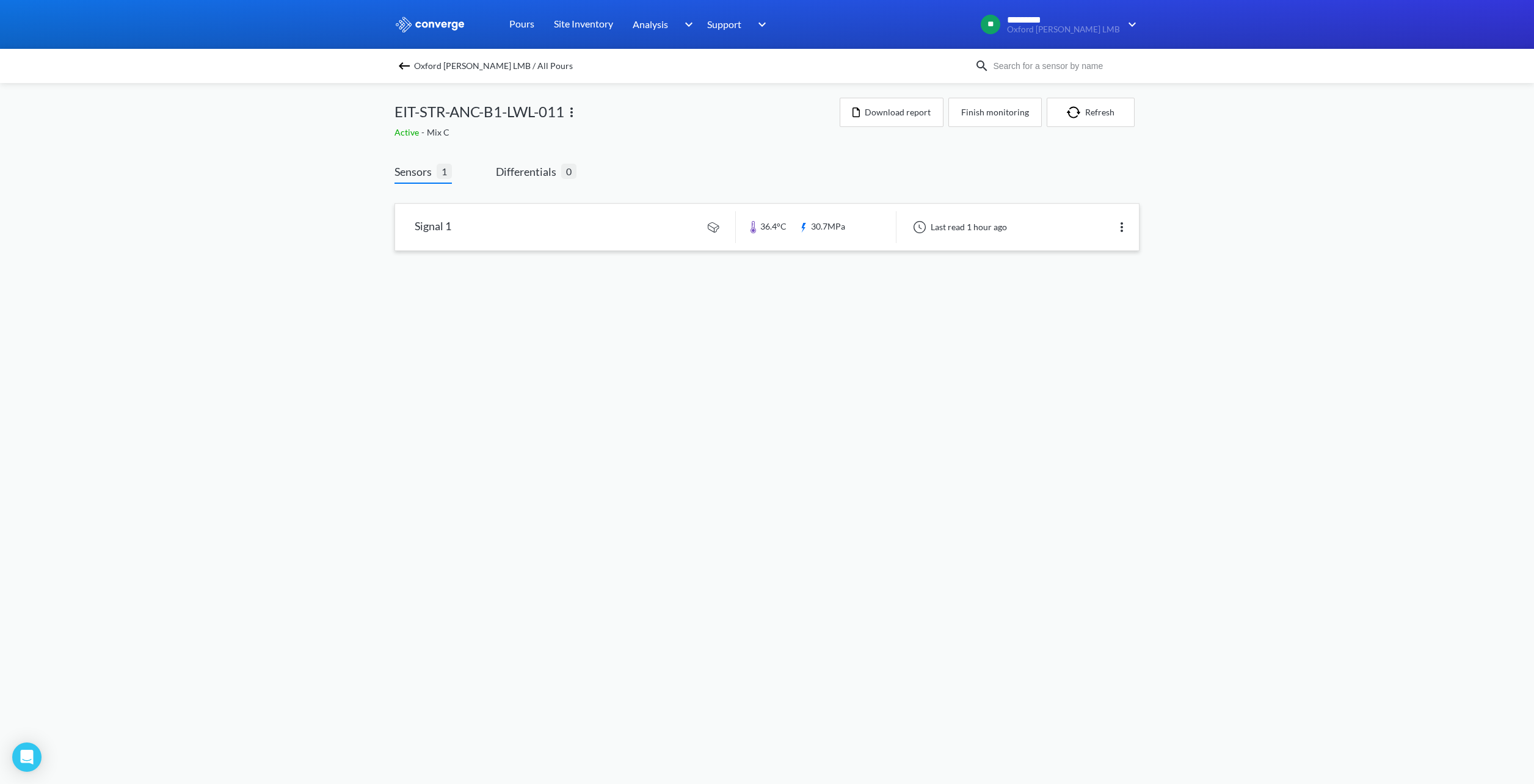
click at [534, 233] on link at bounding box center [767, 227] width 744 height 47
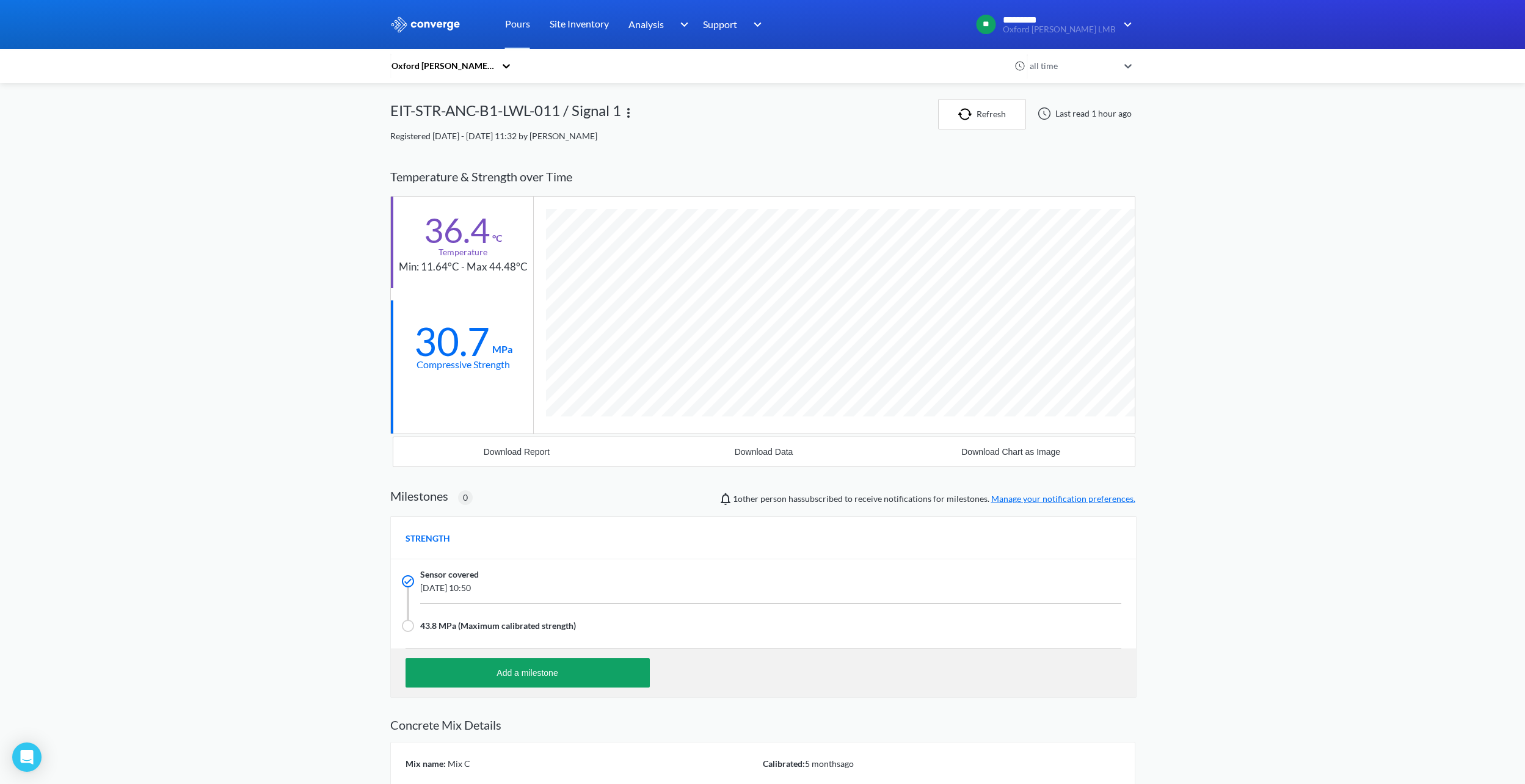
scroll to position [776, 745]
